Goal: Task Accomplishment & Management: Manage account settings

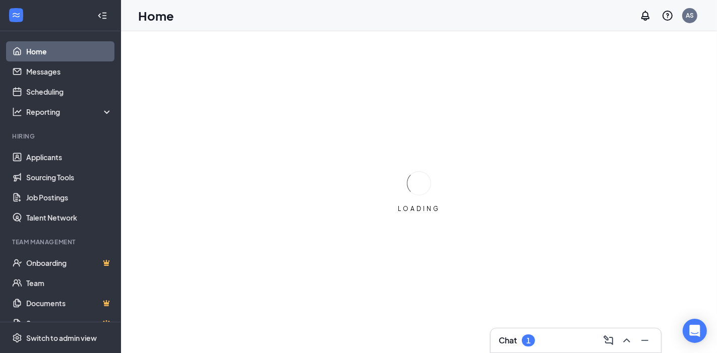
click at [535, 340] on div "1" at bounding box center [528, 341] width 13 height 12
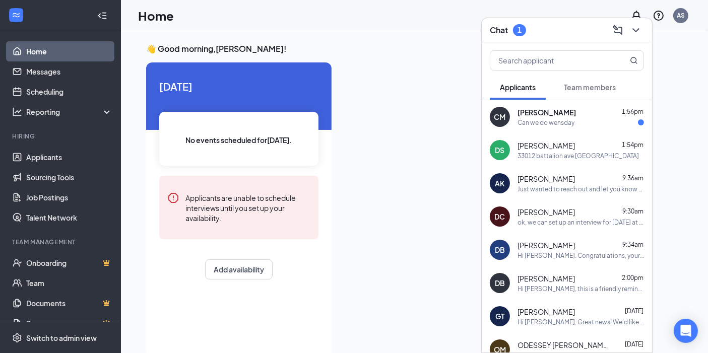
click at [563, 120] on div "Can we do wensday" at bounding box center [546, 122] width 57 height 9
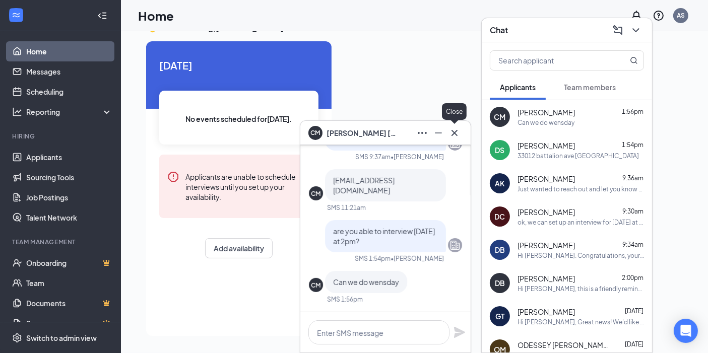
click at [456, 135] on icon "Cross" at bounding box center [455, 133] width 12 height 12
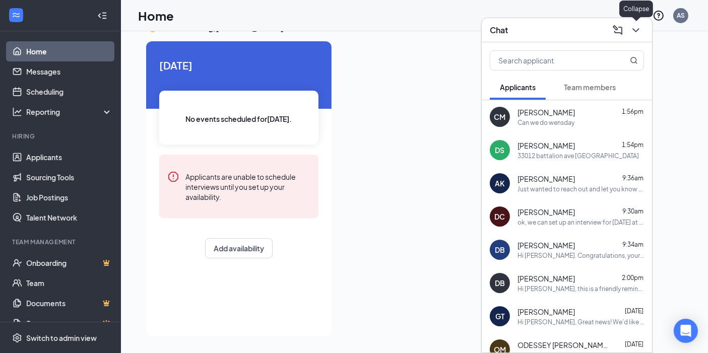
click at [631, 35] on icon "ChevronDown" at bounding box center [636, 30] width 12 height 12
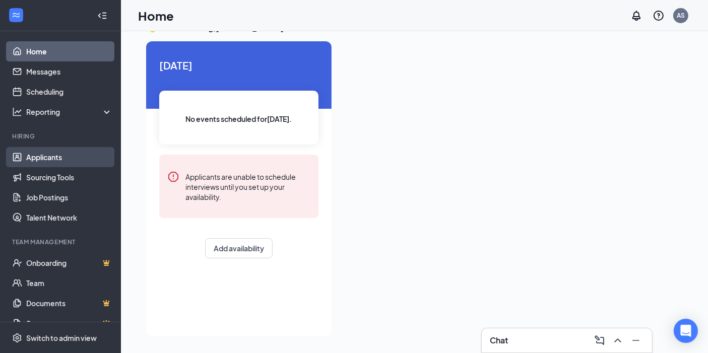
click at [57, 155] on link "Applicants" at bounding box center [69, 157] width 86 height 20
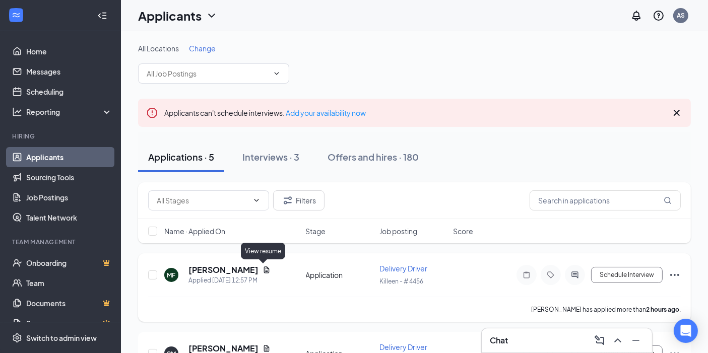
click at [263, 268] on icon "Document" at bounding box center [267, 270] width 8 height 8
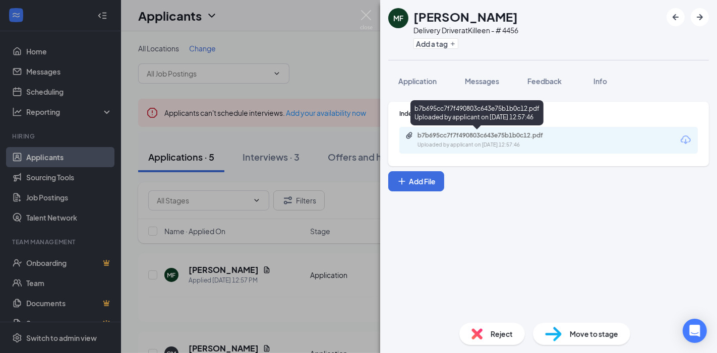
click at [496, 145] on div "Uploaded by applicant on [DATE] 12:57:46" at bounding box center [492, 145] width 151 height 8
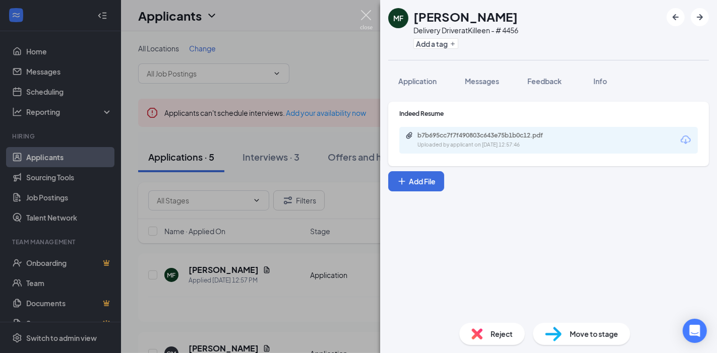
click at [360, 17] on img at bounding box center [366, 20] width 13 height 20
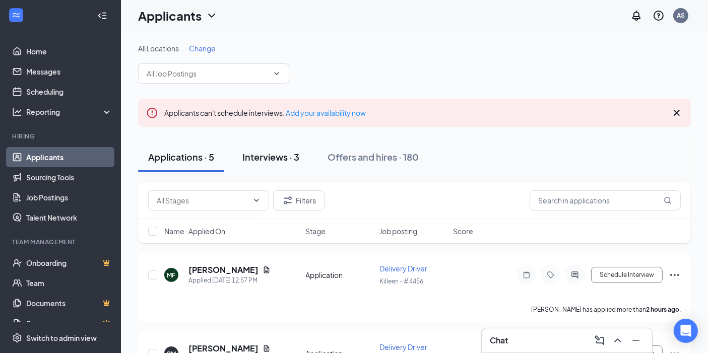
click at [283, 162] on div "Interviews · 3" at bounding box center [270, 157] width 57 height 13
